Goal: Complete application form: Complete application form

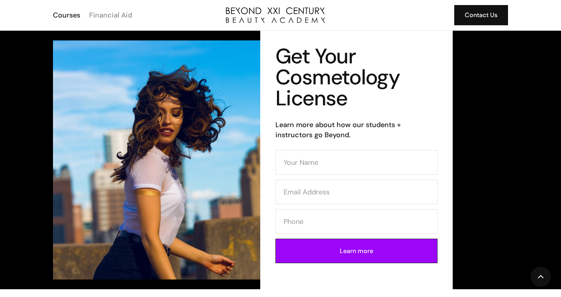
click at [107, 14] on div "Financial Aid" at bounding box center [110, 15] width 43 height 10
type input "JENNIFER LOPEZ"
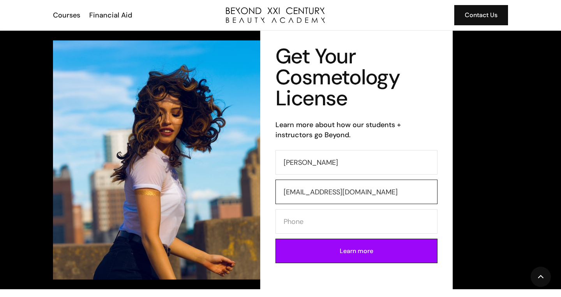
type input "jennylop0616@gmail.com"
type input "3238723844"
click at [356, 251] on input "Learn more" at bounding box center [356, 251] width 162 height 25
type input "Please wait..."
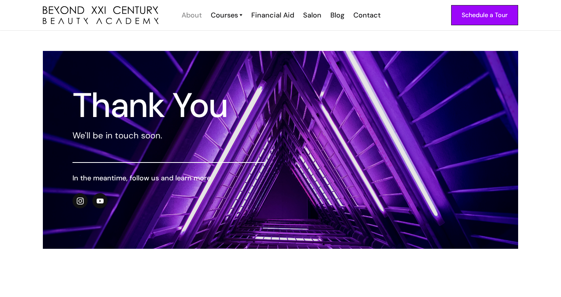
click at [199, 17] on div "About" at bounding box center [191, 15] width 20 height 10
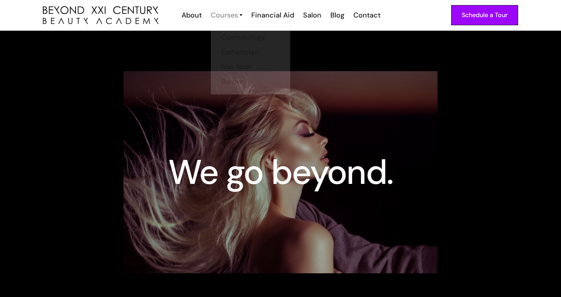
click at [220, 14] on div "Courses" at bounding box center [224, 15] width 27 height 10
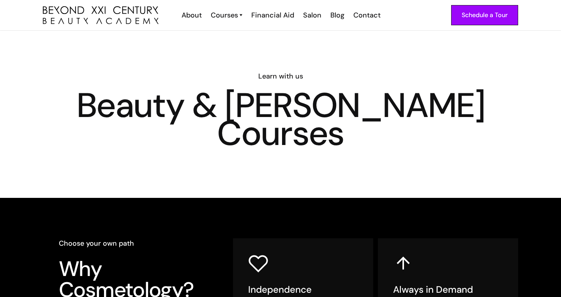
click at [220, 15] on div "Courses" at bounding box center [224, 15] width 27 height 10
click at [272, 14] on div "Financial Aid" at bounding box center [272, 15] width 43 height 10
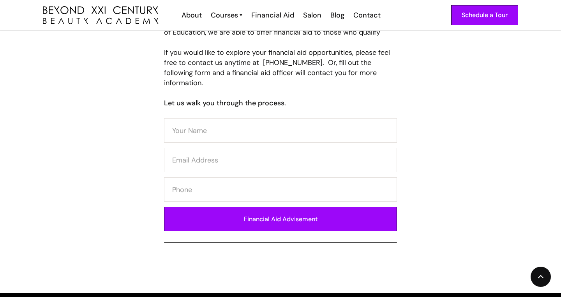
scroll to position [389, 0]
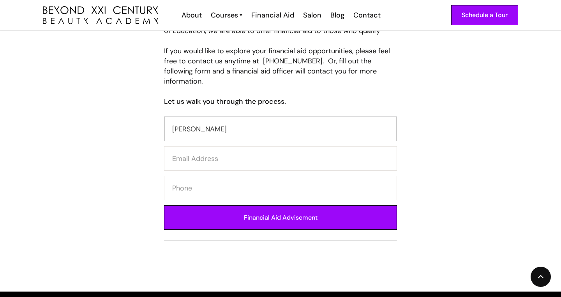
type input "jennifer lopez"
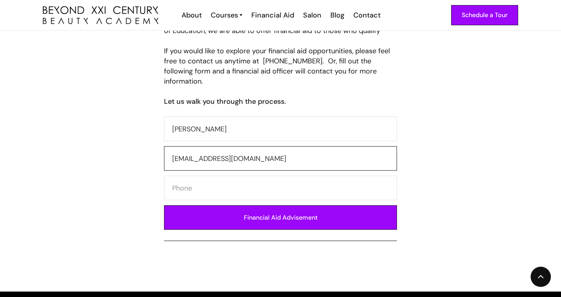
type input "jennylop0616@gmail.com"
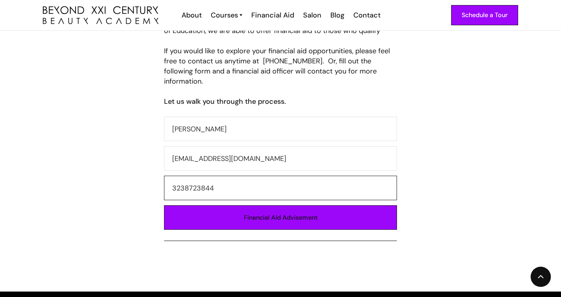
type input "3238723844"
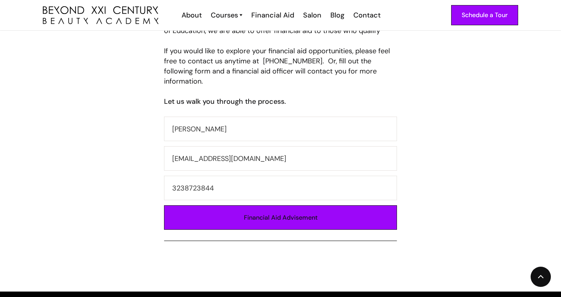
click at [214, 207] on input "Financial Aid Advisement" at bounding box center [280, 218] width 233 height 25
type input "Please wait..."
